Goal: Use online tool/utility

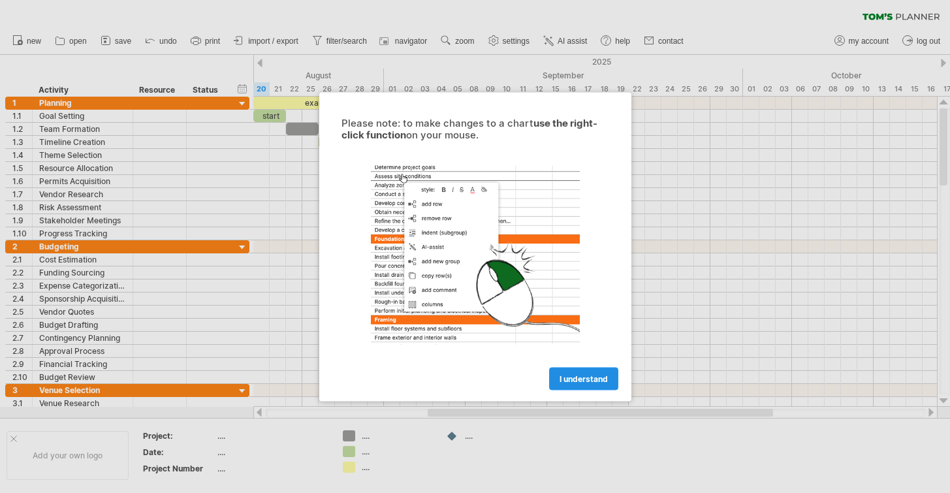
click at [568, 379] on span "I understand" at bounding box center [584, 379] width 48 height 10
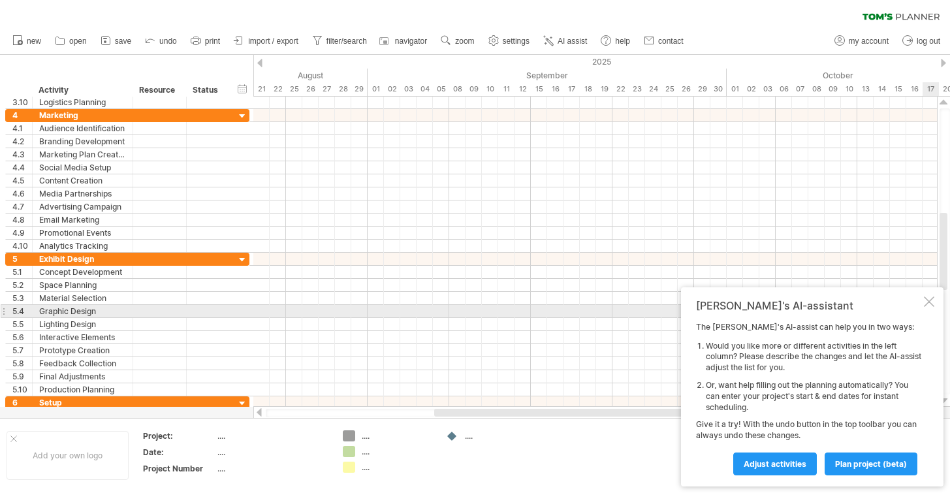
click at [926, 306] on div at bounding box center [929, 301] width 10 height 10
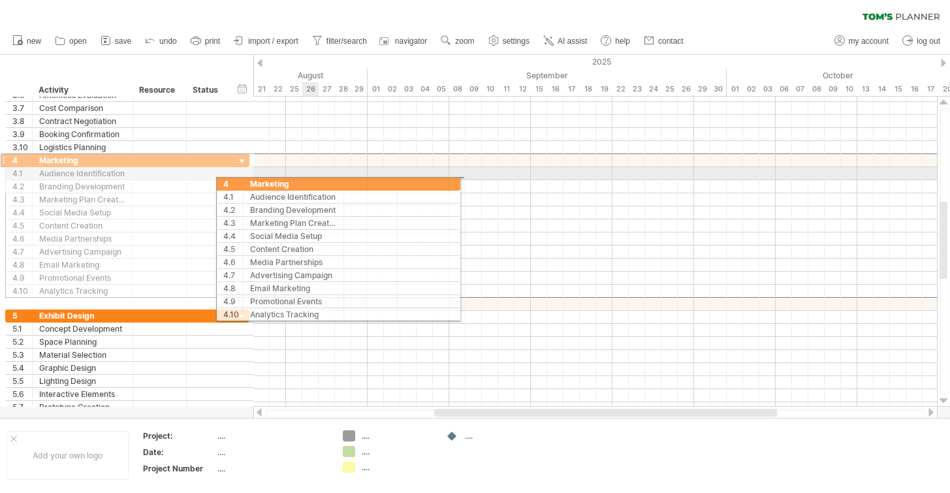
drag, startPoint x: 7, startPoint y: 159, endPoint x: 298, endPoint y: 173, distance: 292.2
click at [298, 173] on div "Trying to reach [DOMAIN_NAME] Connected again... 0% clear filter new 1" at bounding box center [475, 246] width 950 height 493
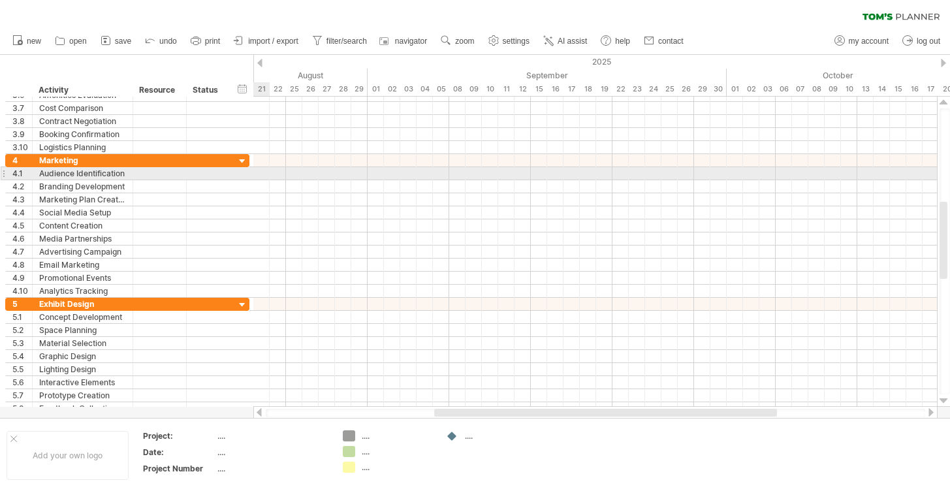
drag, startPoint x: 267, startPoint y: 157, endPoint x: 267, endPoint y: 191, distance: 34.6
click at [267, 192] on div at bounding box center [595, 226] width 684 height 144
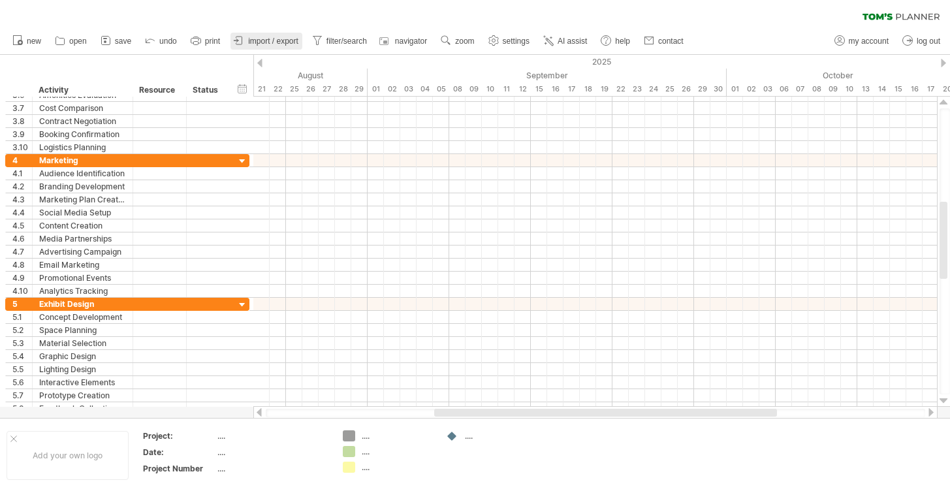
click at [259, 43] on span "import / export" at bounding box center [273, 41] width 50 height 9
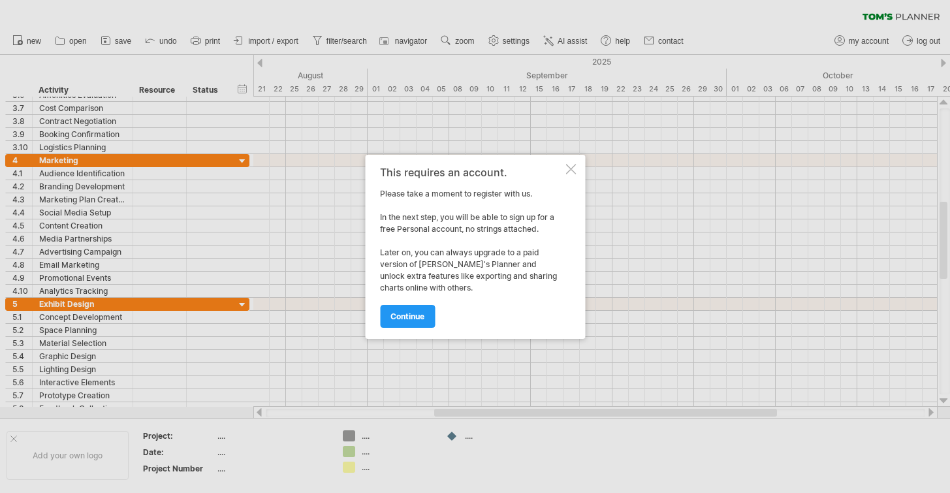
click at [570, 168] on div at bounding box center [571, 169] width 10 height 10
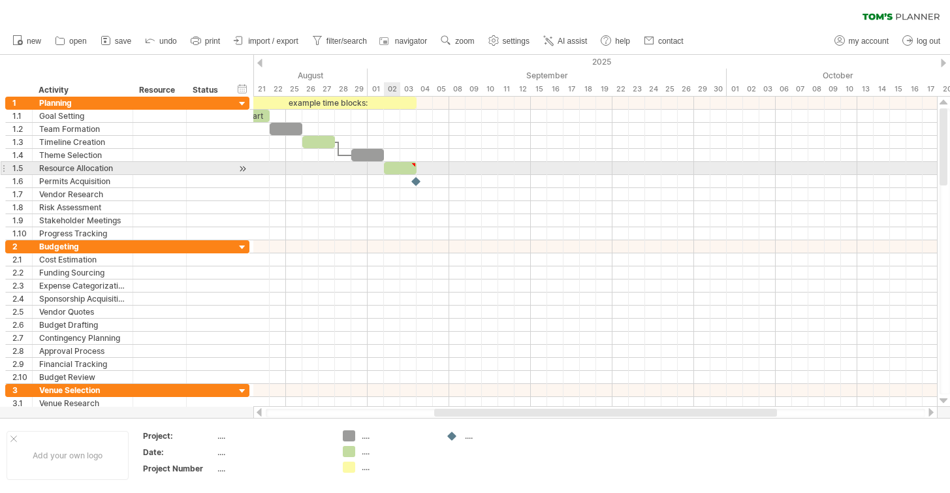
type textarea "**********"
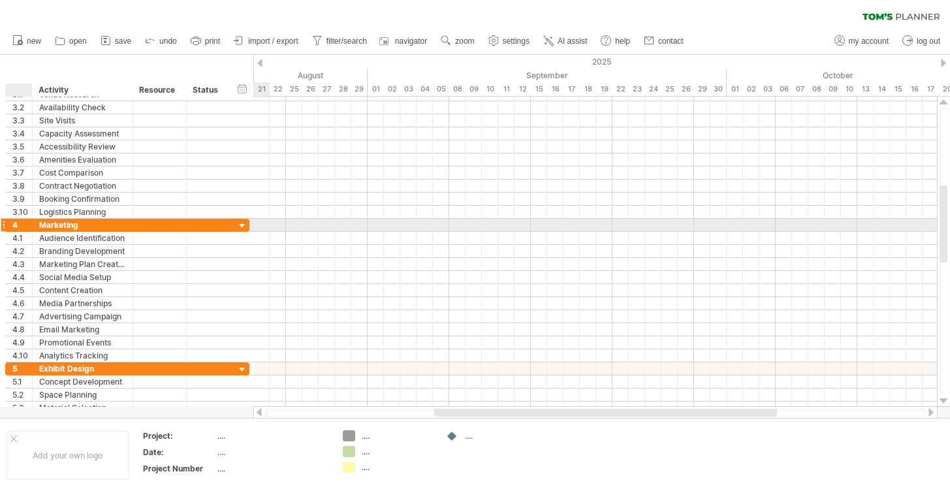
click at [21, 223] on div "4" at bounding box center [22, 225] width 20 height 12
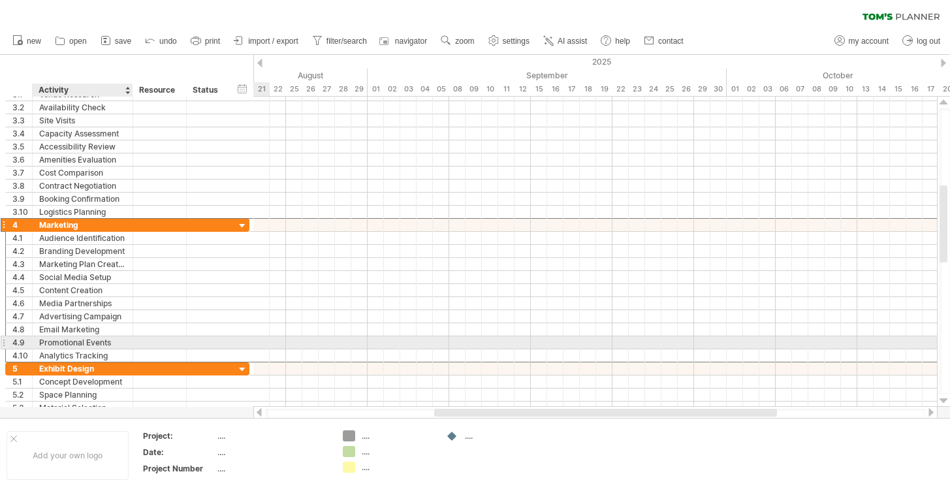
click at [123, 344] on div "Promotional Events" at bounding box center [82, 342] width 87 height 12
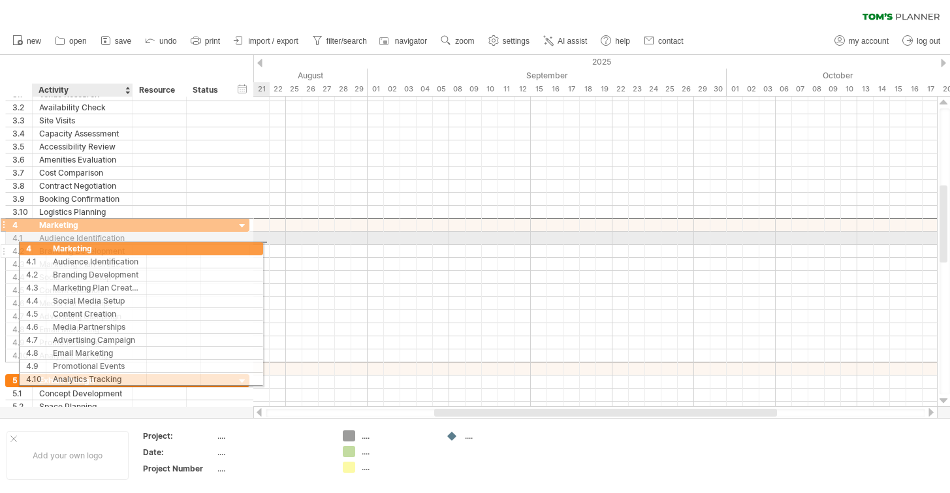
drag, startPoint x: 21, startPoint y: 223, endPoint x: 93, endPoint y: 245, distance: 75.8
click at [93, 245] on div "**********" at bounding box center [127, 290] width 244 height 144
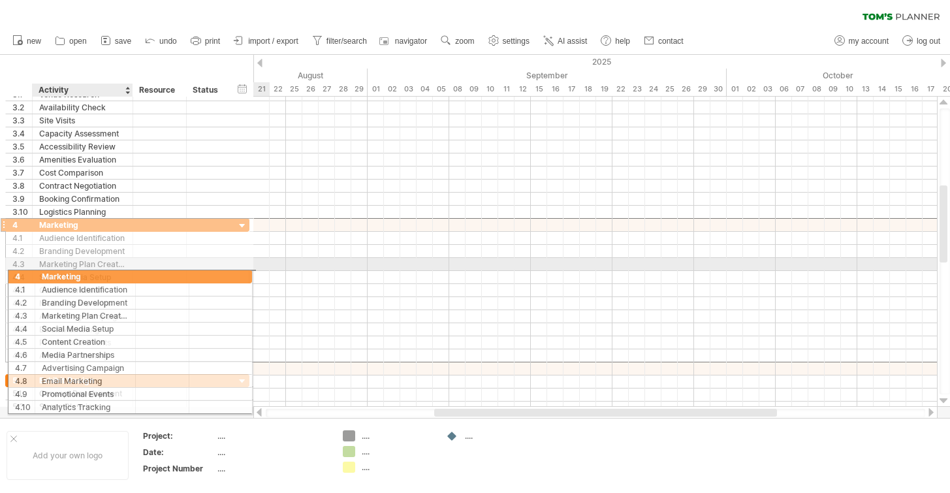
drag, startPoint x: 140, startPoint y: 225, endPoint x: 127, endPoint y: 230, distance: 14.1
click at [127, 232] on div "**********" at bounding box center [127, 290] width 244 height 144
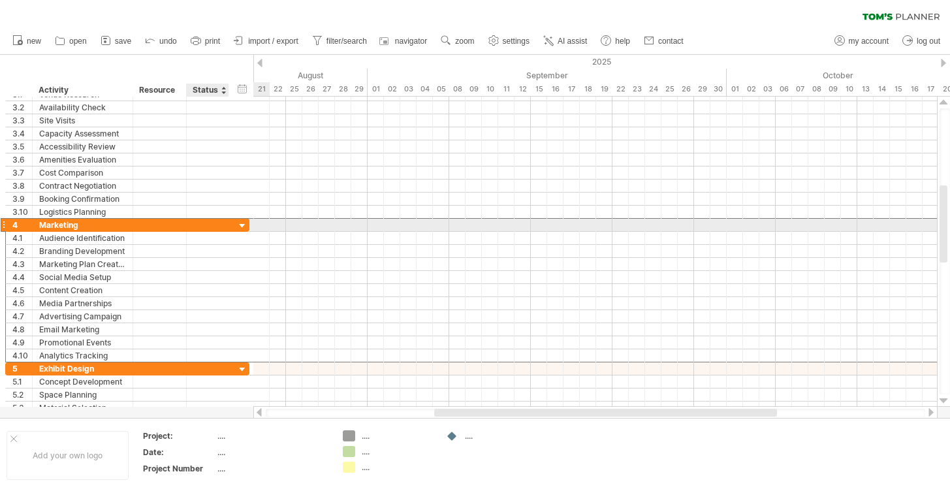
click at [245, 225] on div at bounding box center [242, 226] width 12 height 12
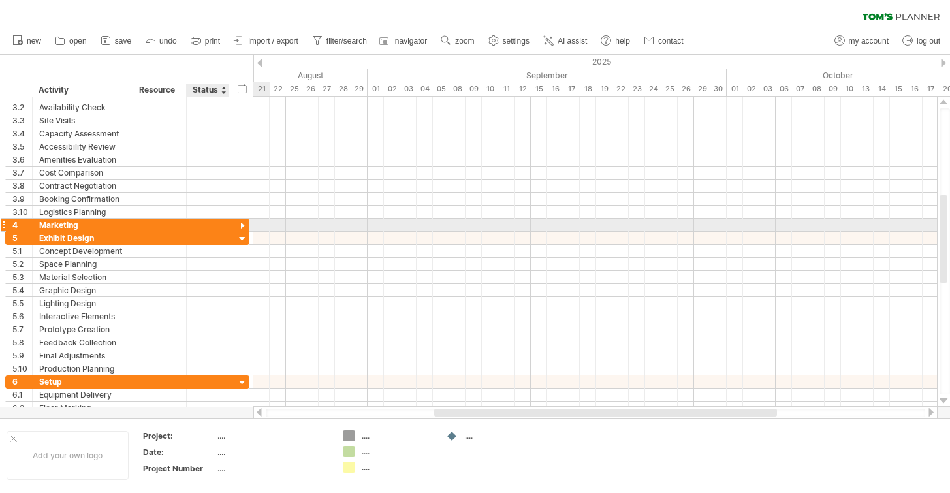
click at [243, 223] on div at bounding box center [242, 226] width 12 height 12
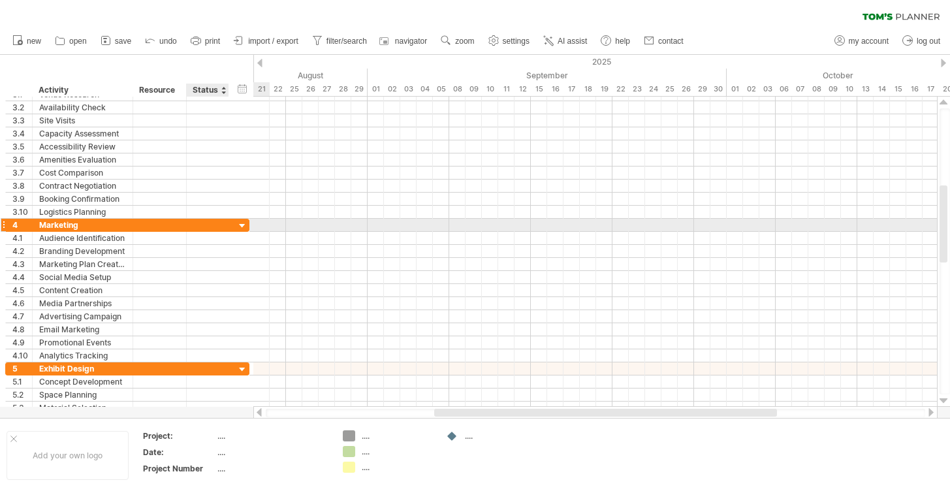
click at [243, 223] on div at bounding box center [242, 226] width 12 height 12
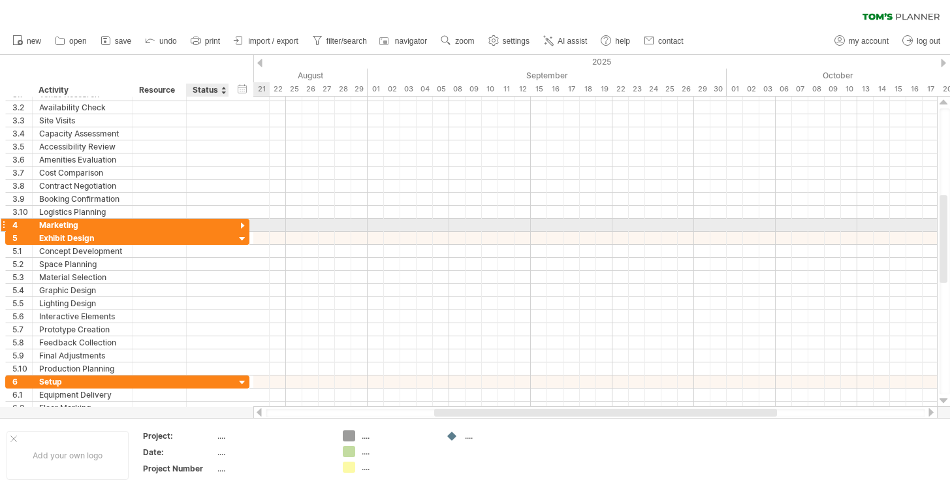
click at [243, 223] on div at bounding box center [242, 226] width 12 height 12
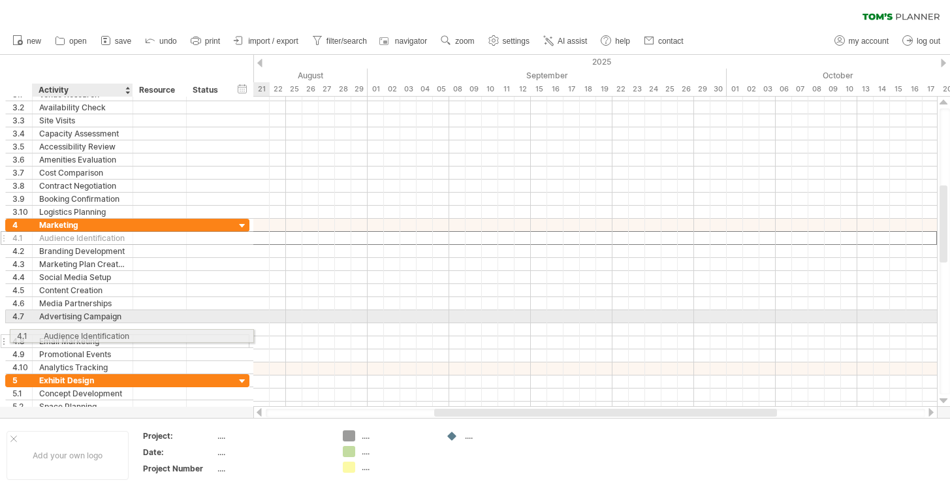
drag, startPoint x: 81, startPoint y: 236, endPoint x: 80, endPoint y: 327, distance: 90.8
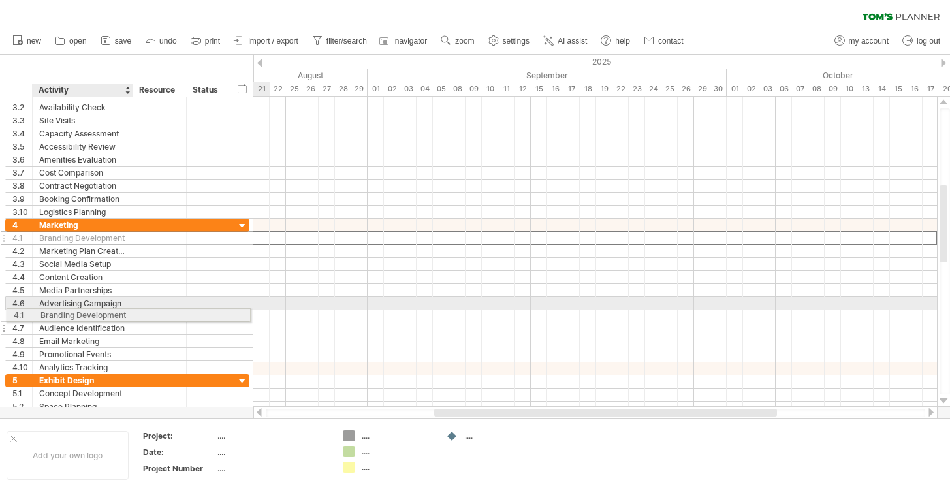
drag, startPoint x: 116, startPoint y: 238, endPoint x: 112, endPoint y: 311, distance: 73.2
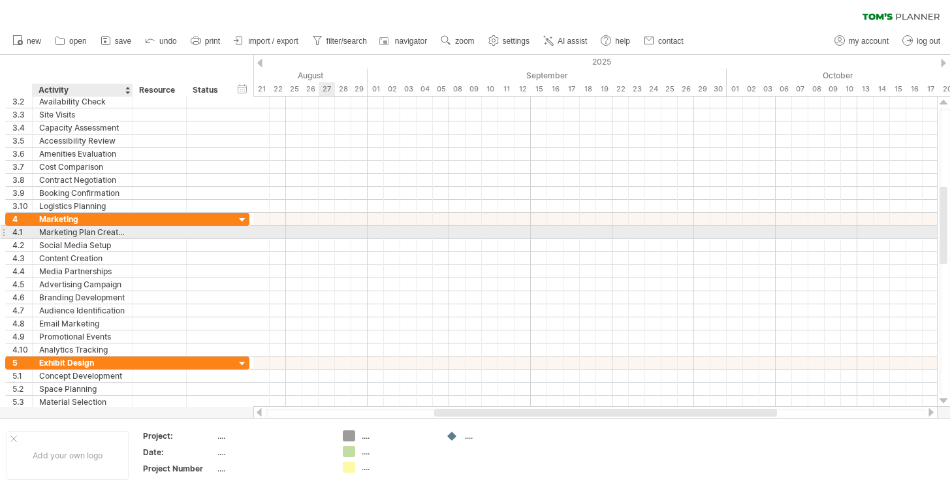
click at [121, 235] on div "Marketing Plan Creation" at bounding box center [82, 232] width 87 height 12
click at [121, 233] on input "**********" at bounding box center [82, 232] width 87 height 12
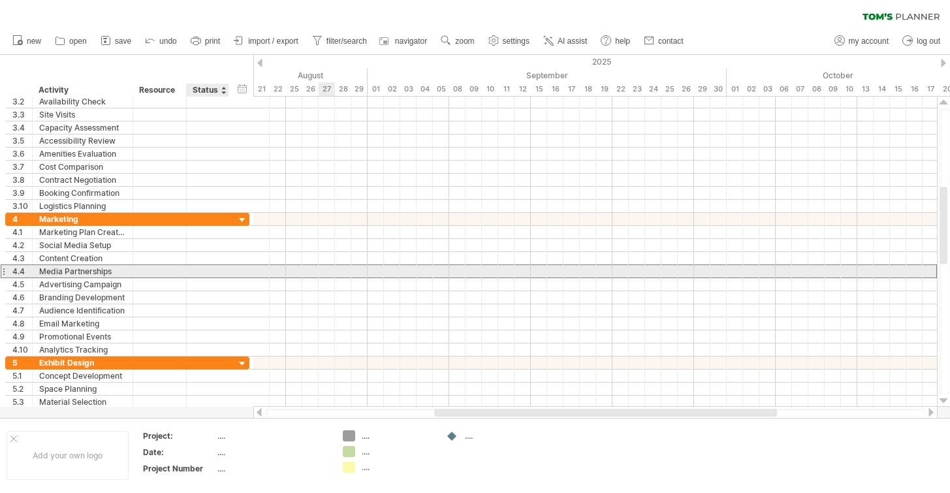
click at [201, 272] on div at bounding box center [207, 271] width 29 height 12
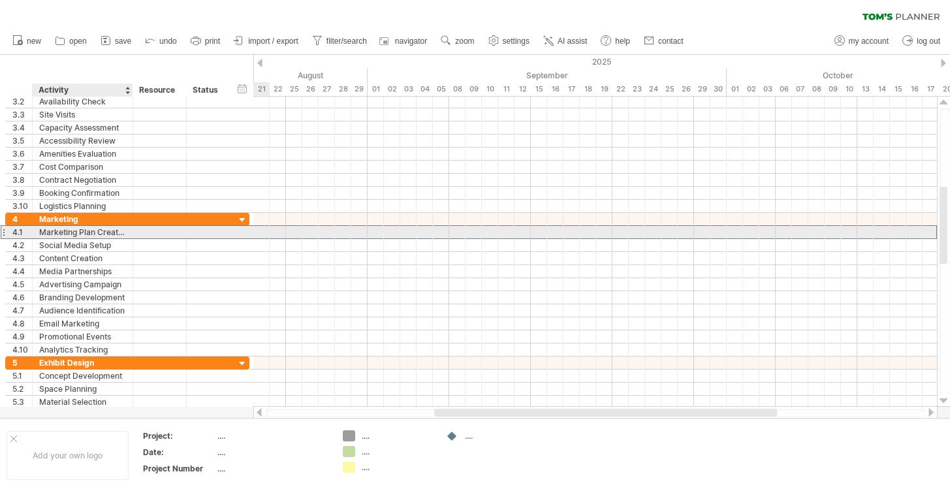
click at [81, 230] on div "Marketing Plan Creation" at bounding box center [82, 232] width 87 height 12
click at [0, 0] on input "**********" at bounding box center [0, 0] width 0 height 0
